Goal: Task Accomplishment & Management: Complete application form

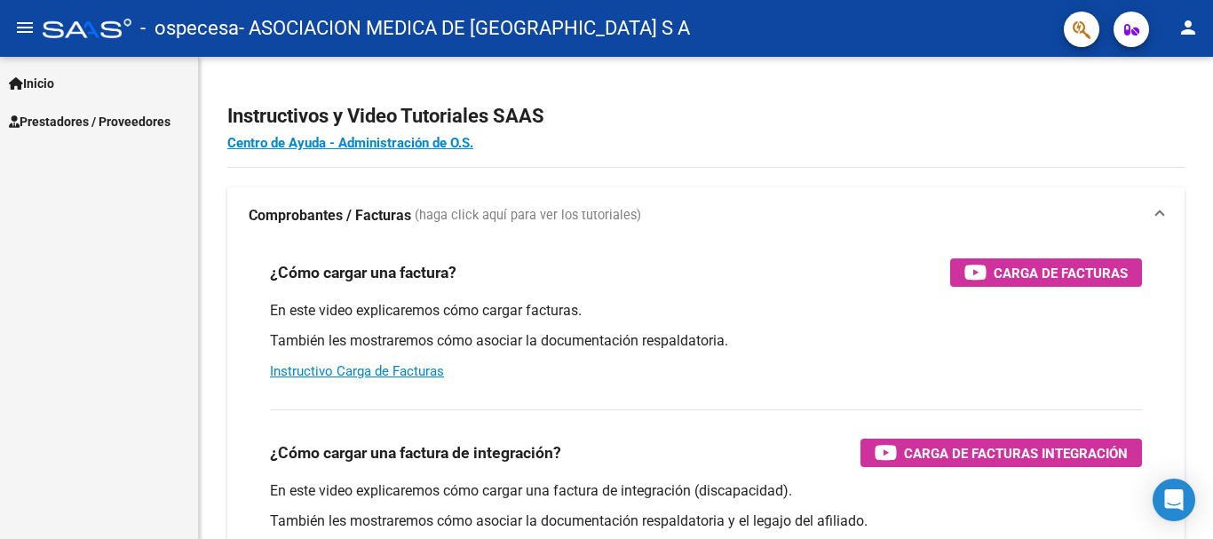
click at [84, 123] on span "Prestadores / Proveedores" at bounding box center [90, 122] width 162 height 20
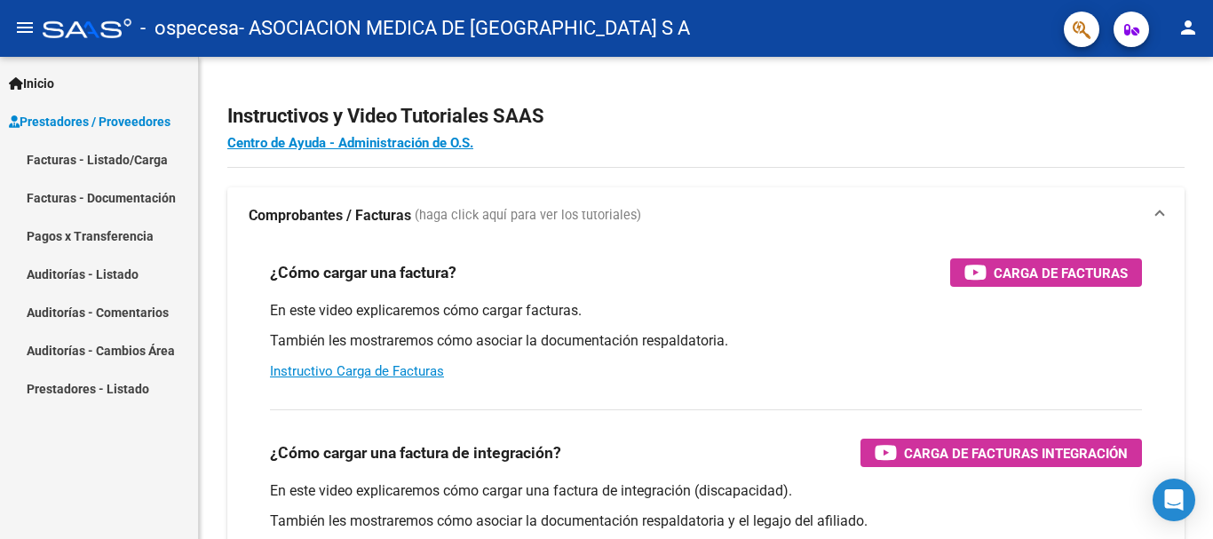
click at [81, 151] on link "Facturas - Listado/Carga" at bounding box center [99, 159] width 198 height 38
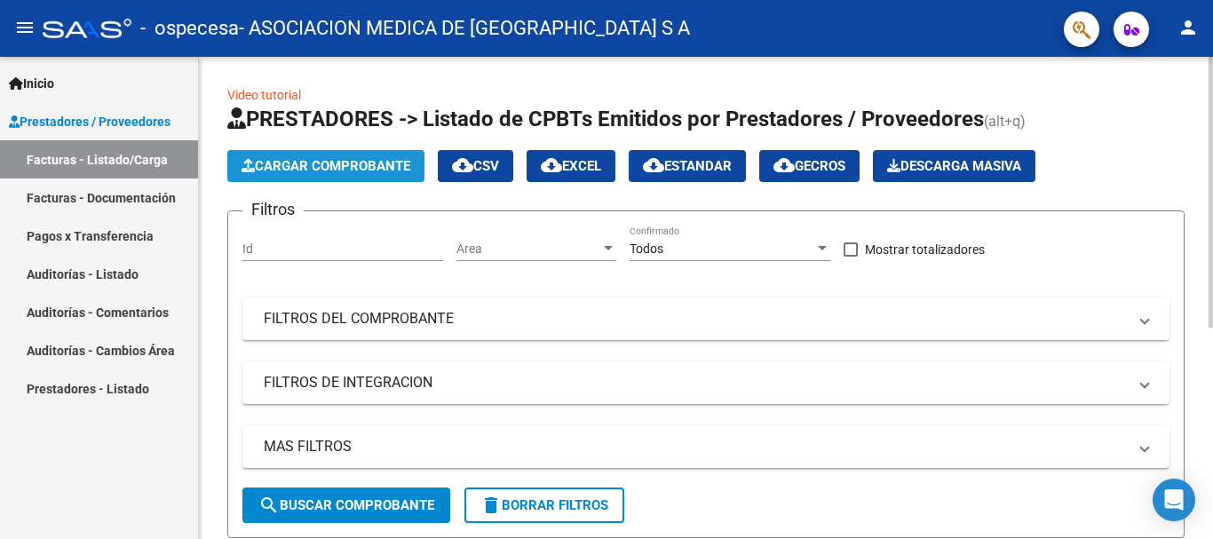
click at [339, 169] on span "Cargar Comprobante" at bounding box center [326, 166] width 169 height 16
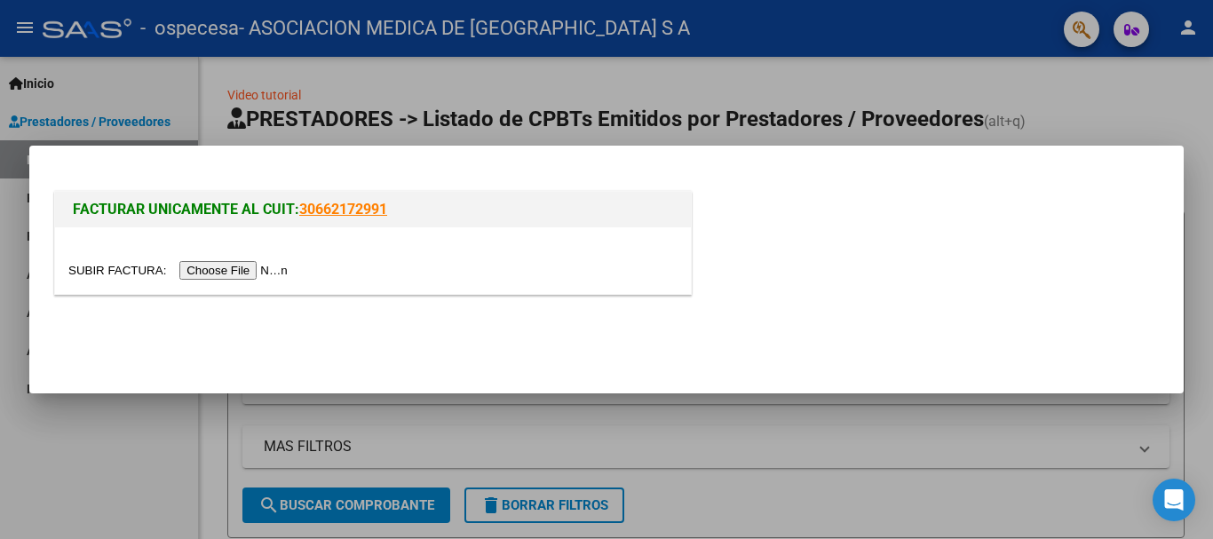
click at [198, 264] on input "file" at bounding box center [180, 270] width 225 height 19
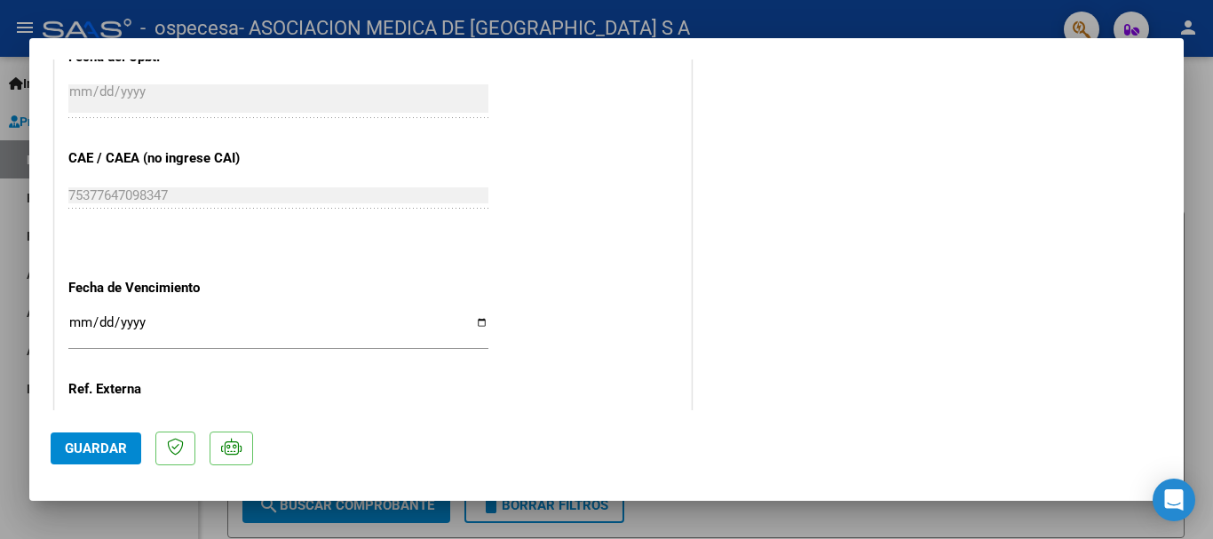
scroll to position [930, 0]
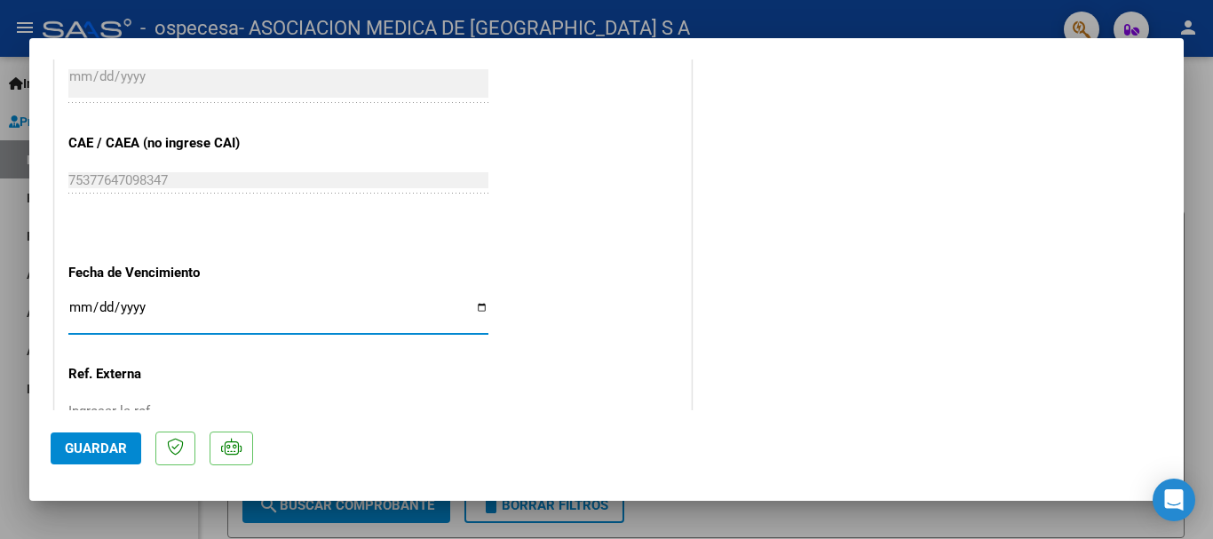
click at [476, 305] on input "Ingresar la fecha" at bounding box center [278, 314] width 420 height 28
type input "[DATE]"
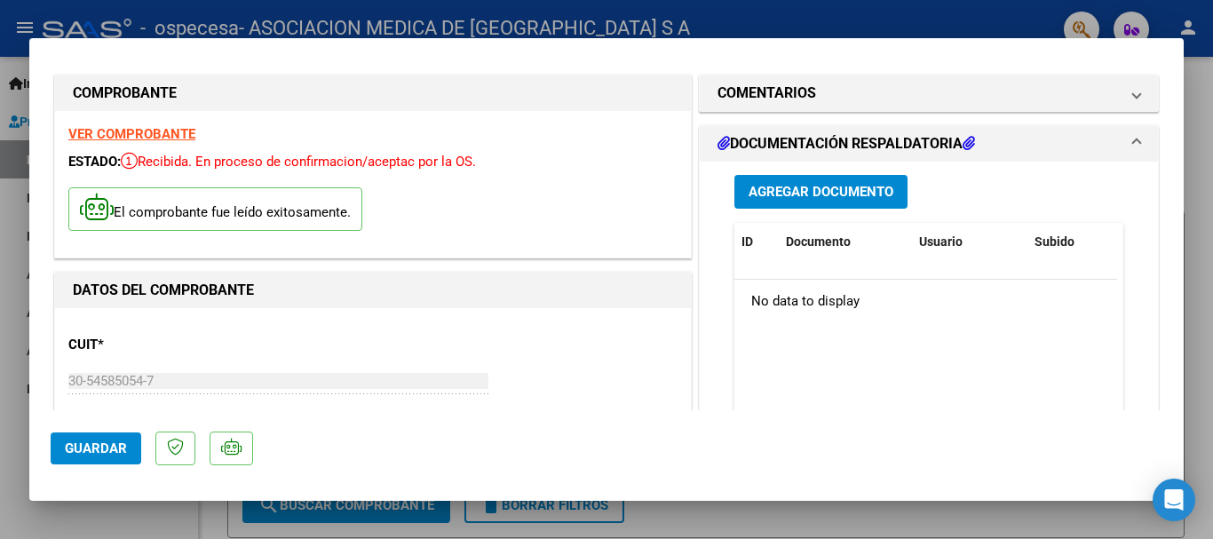
scroll to position [0, 0]
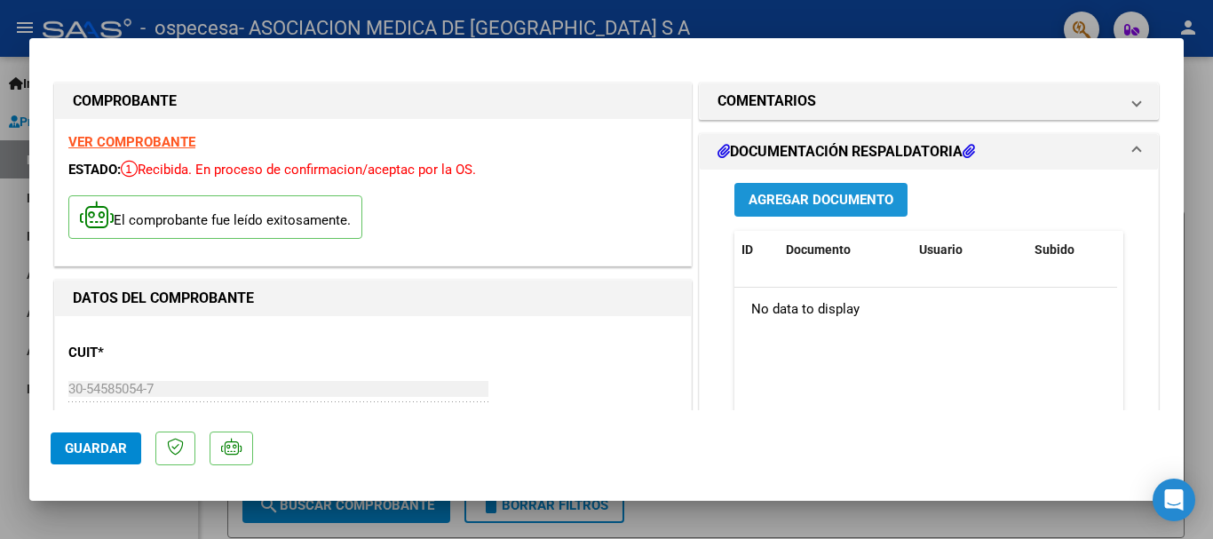
click at [797, 189] on button "Agregar Documento" at bounding box center [820, 199] width 173 height 33
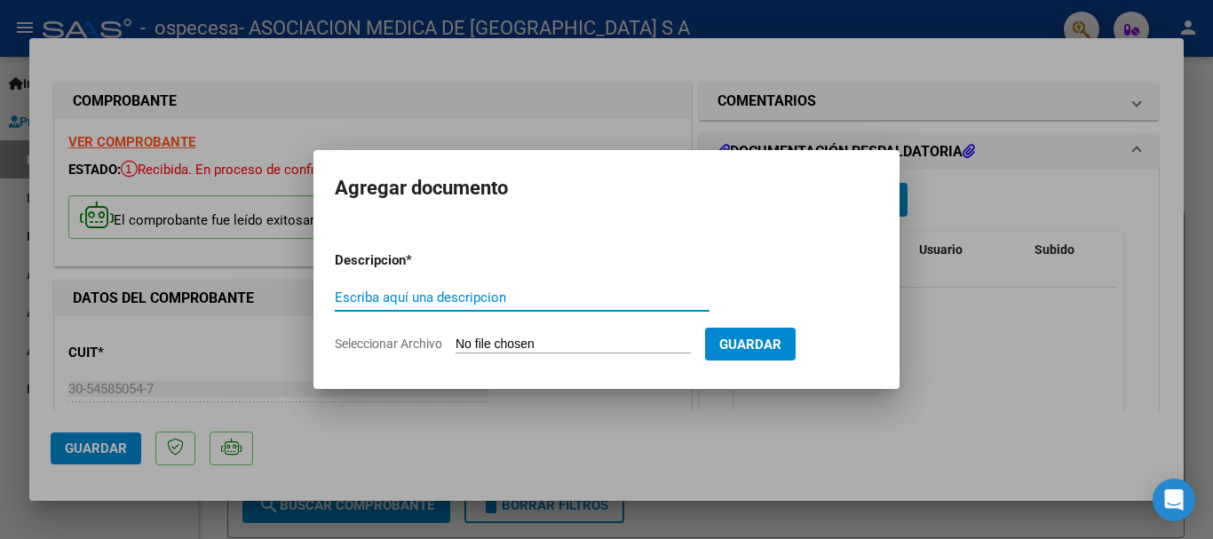
click at [393, 296] on input "Escriba aquí una descripcion" at bounding box center [522, 298] width 375 height 16
type input "l"
type input "r"
click at [368, 296] on input "RENDCION" at bounding box center [522, 298] width 375 height 16
type input "RENDICION"
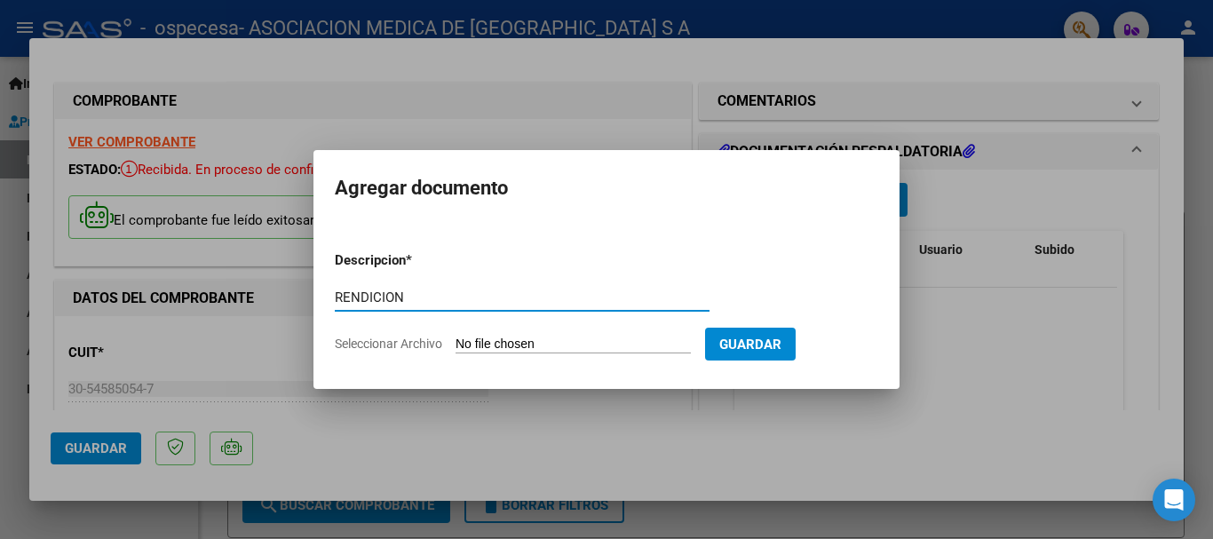
click at [499, 338] on input "Seleccionar Archivo" at bounding box center [573, 345] width 235 height 17
type input "C:\fakepath\FB-7-4988 CERAMISTAS DOC.pdf"
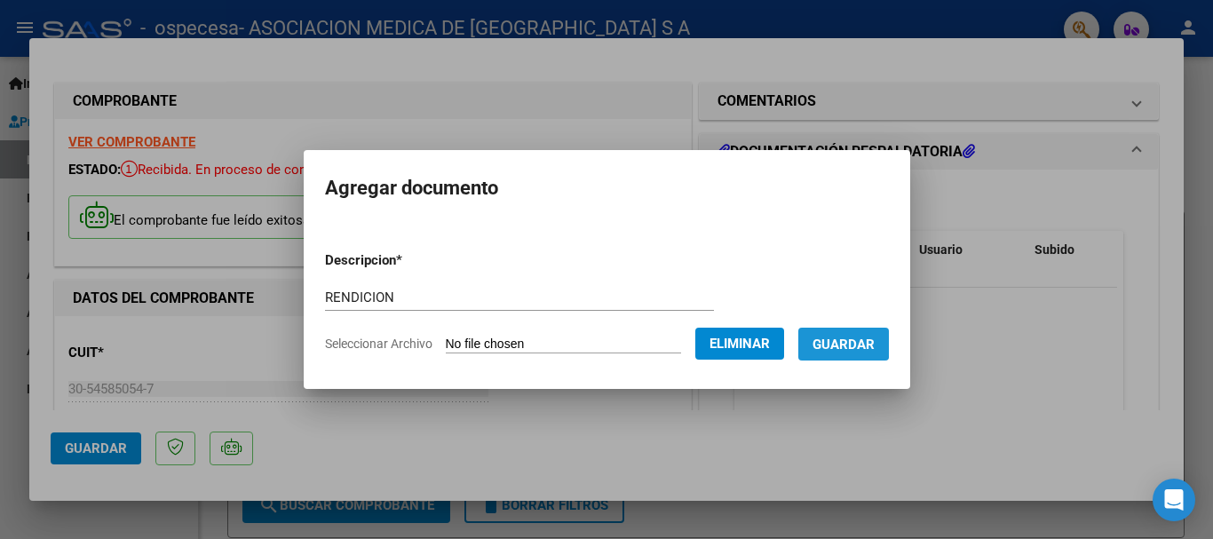
click at [858, 343] on span "Guardar" at bounding box center [844, 345] width 62 height 16
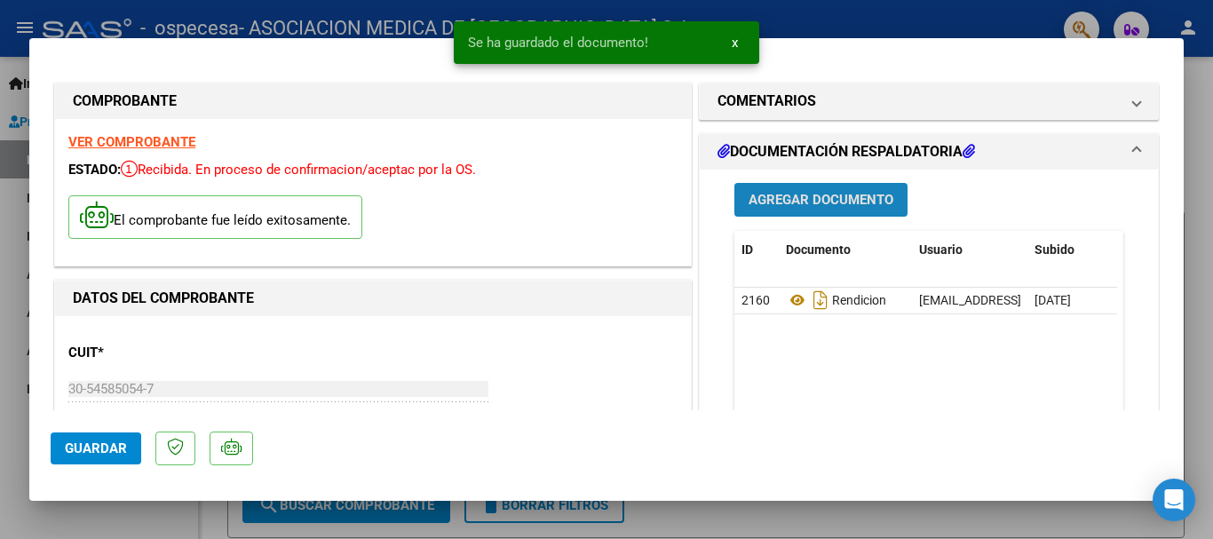
click at [827, 188] on button "Agregar Documento" at bounding box center [820, 199] width 173 height 33
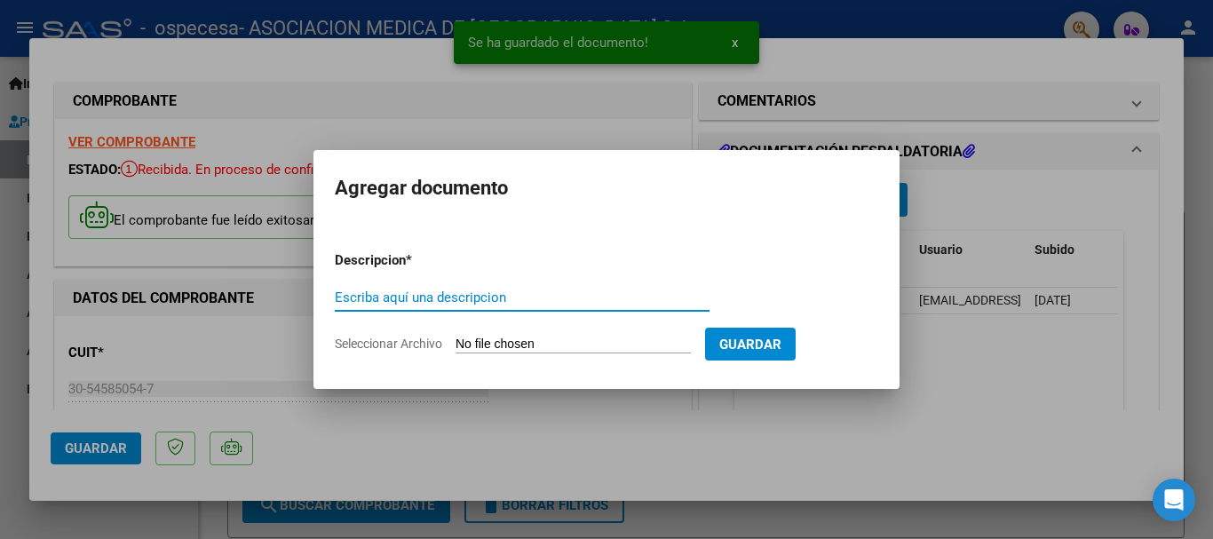
click at [440, 301] on input "Escriba aquí una descripcion" at bounding box center [522, 298] width 375 height 16
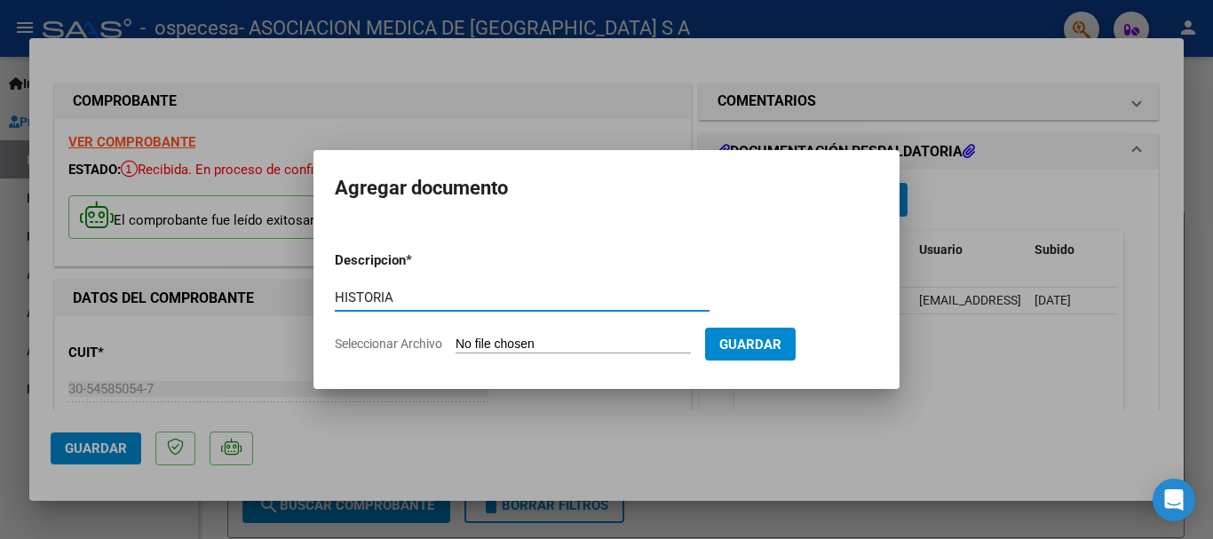
type input "HISTORIA"
click at [556, 345] on input "Seleccionar Archivo" at bounding box center [573, 345] width 235 height 17
type input "C:\fakepath\HC 42575.pdf"
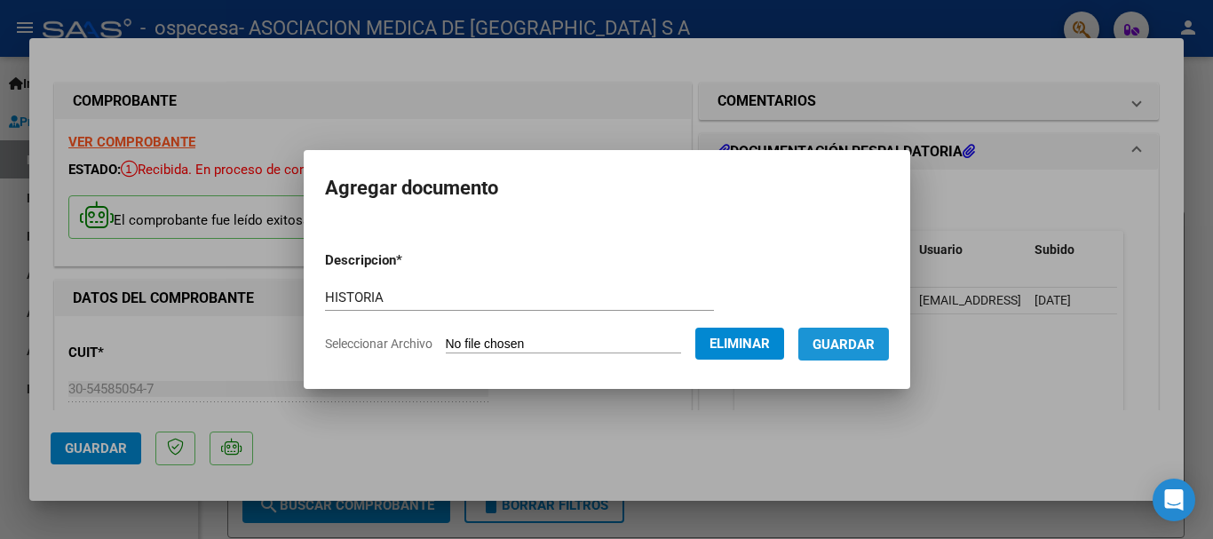
click at [858, 336] on span "Guardar" at bounding box center [844, 344] width 62 height 16
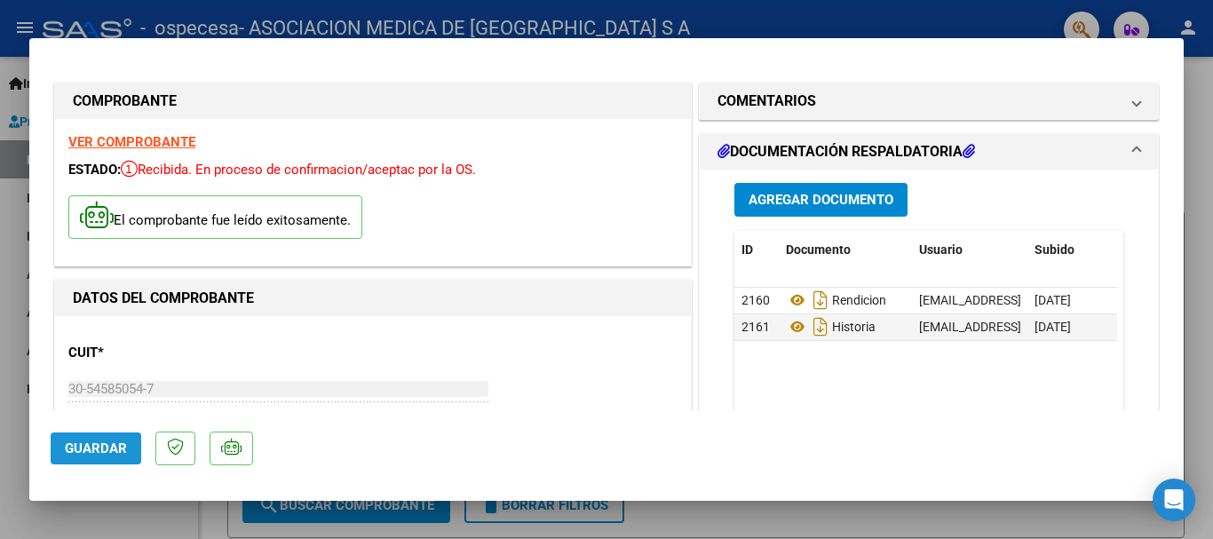
click at [92, 441] on span "Guardar" at bounding box center [96, 448] width 62 height 16
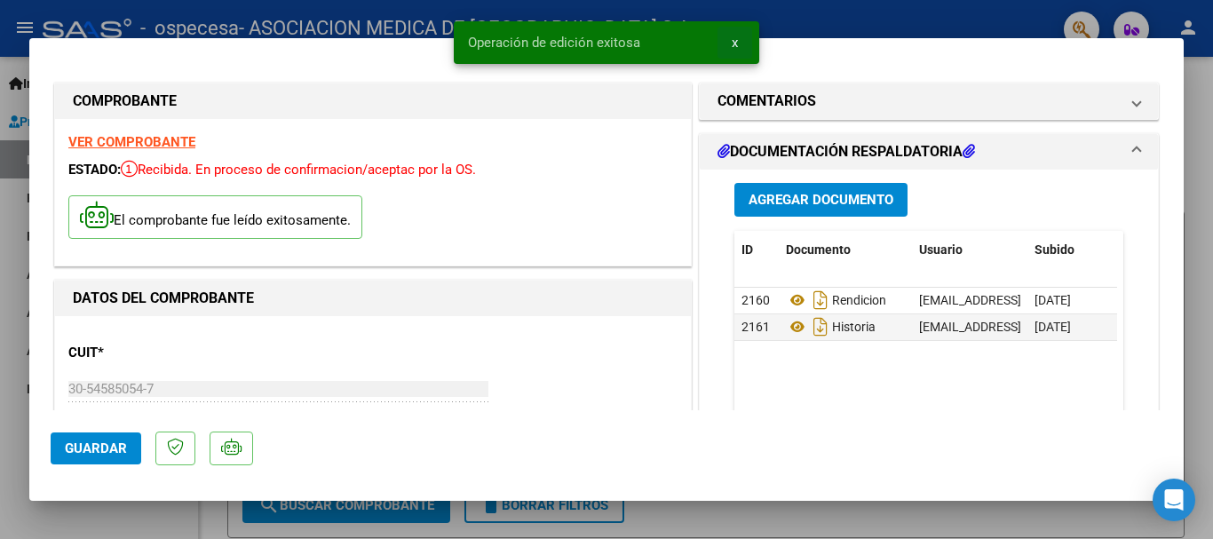
click at [730, 42] on button "x" at bounding box center [735, 43] width 35 height 32
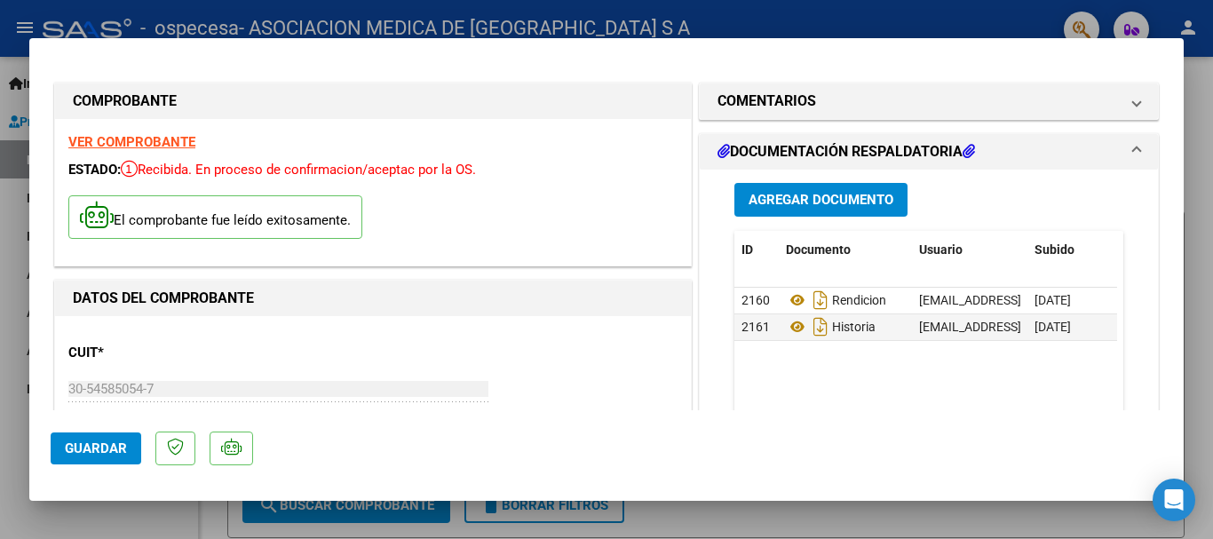
click at [16, 44] on div at bounding box center [606, 269] width 1213 height 539
type input "$ 0,00"
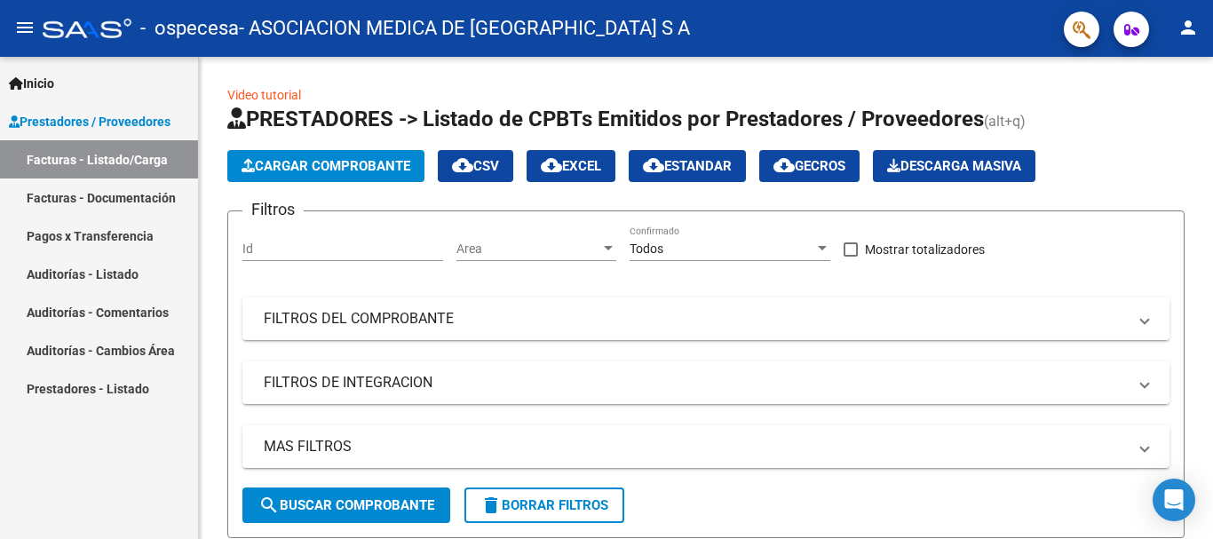
click at [85, 198] on link "Facturas - Documentación" at bounding box center [99, 198] width 198 height 38
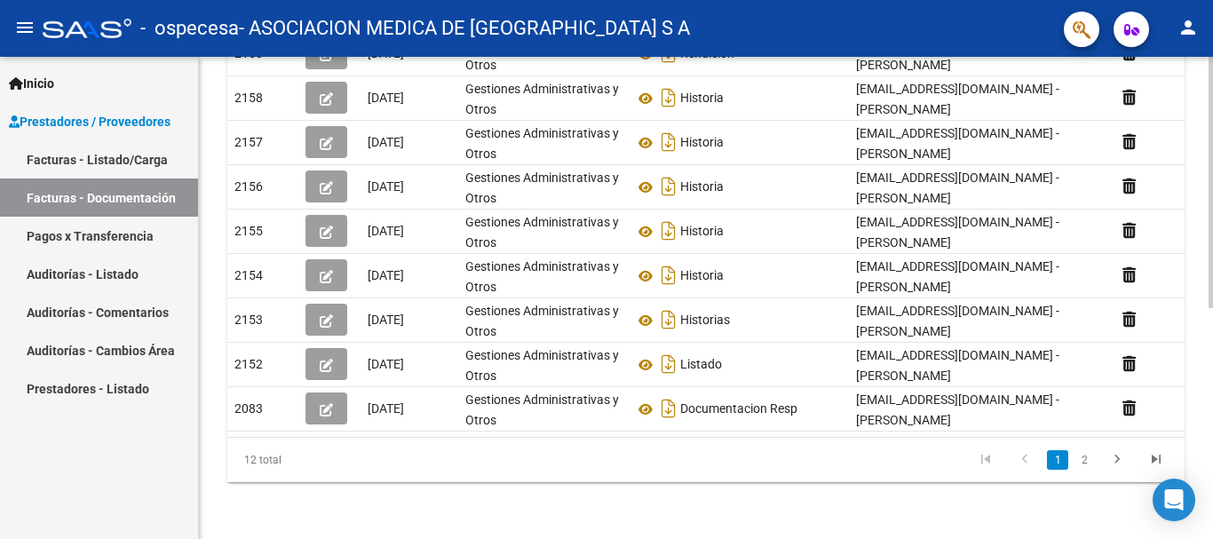
scroll to position [444, 0]
click at [1160, 513] on body "menu - ospecesa - ASOCIACION MEDICA DE [GEOGRAPHIC_DATA] S A person Inicio Inst…" at bounding box center [606, 269] width 1213 height 539
